Goal: Navigation & Orientation: Understand site structure

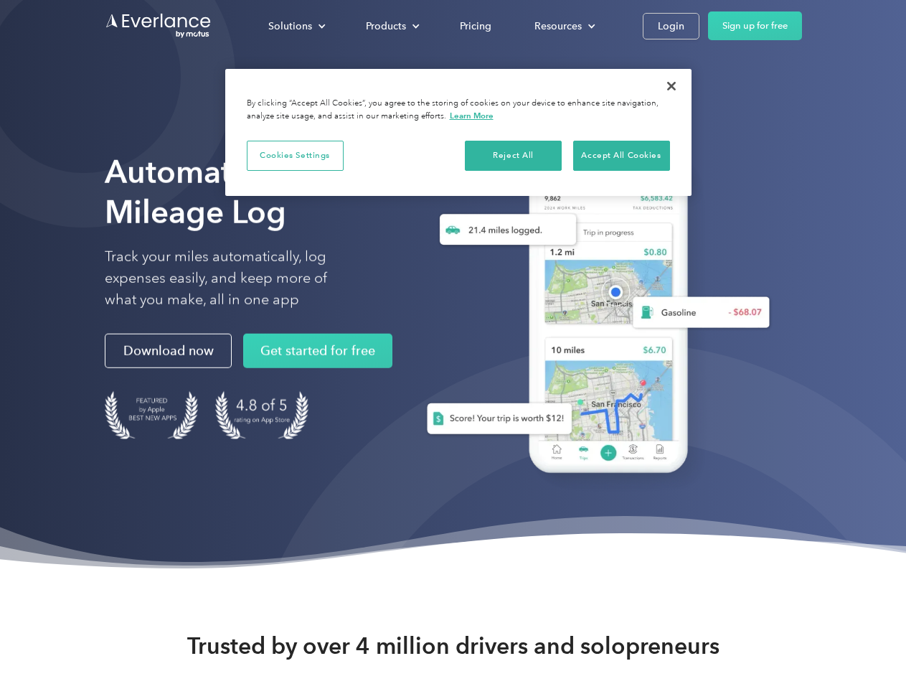
click at [296, 26] on div "Solutions" at bounding box center [290, 26] width 44 height 18
click at [391, 26] on div "Products" at bounding box center [386, 26] width 40 height 18
click at [563, 26] on div "Resources" at bounding box center [557, 26] width 47 height 18
click at [295, 155] on button "Cookies Settings" at bounding box center [295, 156] width 97 height 30
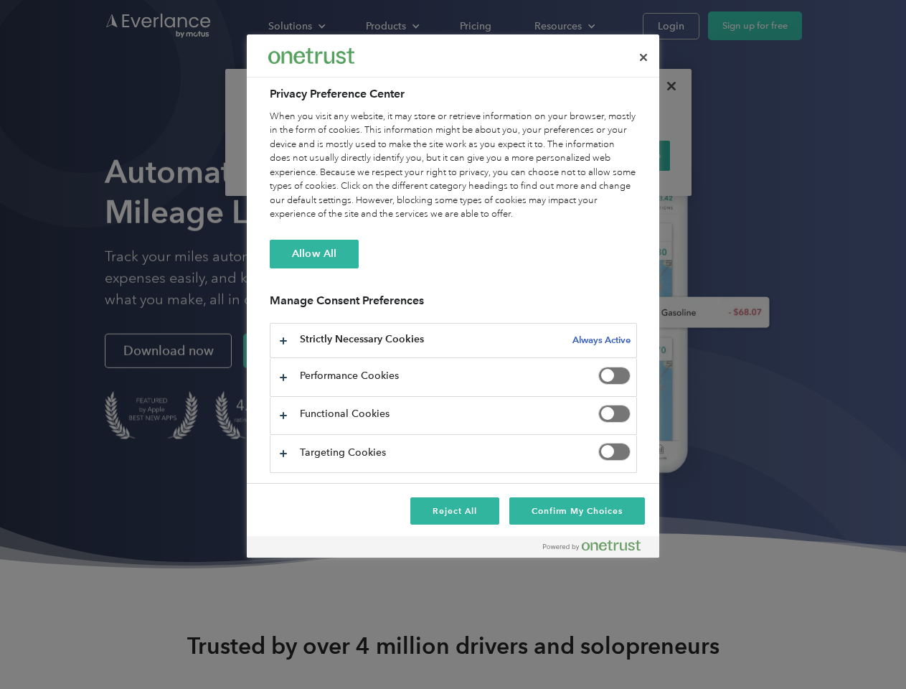
click at [514, 155] on div "When you visit any website, it may store or retrieve information on your browse…" at bounding box center [453, 166] width 367 height 112
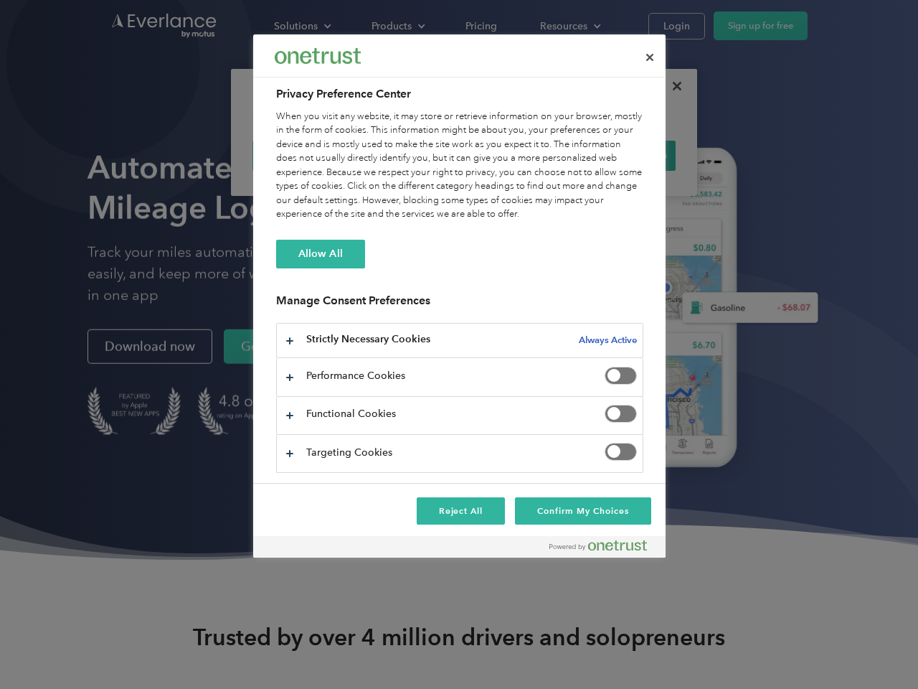
click at [621, 155] on div "When you visit any website, it may store or retrieve information on your browse…" at bounding box center [459, 166] width 367 height 112
click at [671, 86] on div at bounding box center [459, 344] width 918 height 689
